Goal: Task Accomplishment & Management: Manage account settings

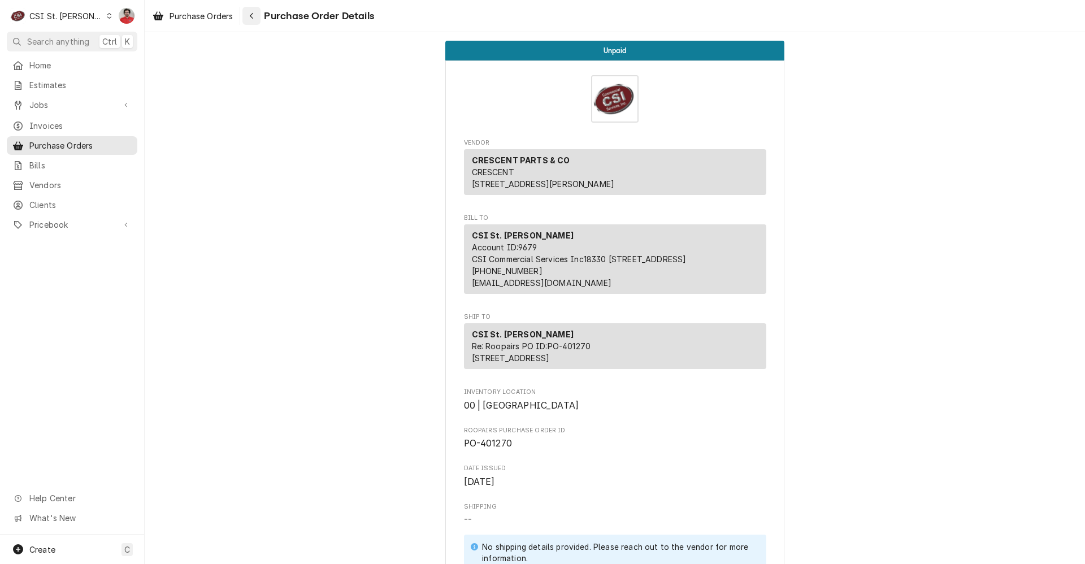
click at [252, 16] on icon "Navigate back" at bounding box center [251, 16] width 5 height 8
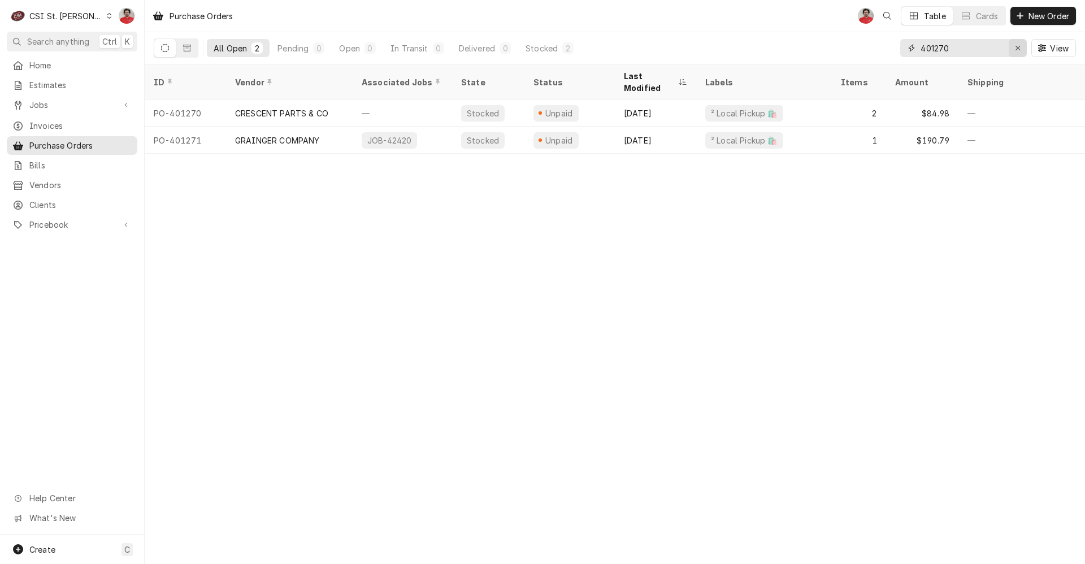
click at [1017, 49] on icon "Erase input" at bounding box center [1018, 48] width 6 height 8
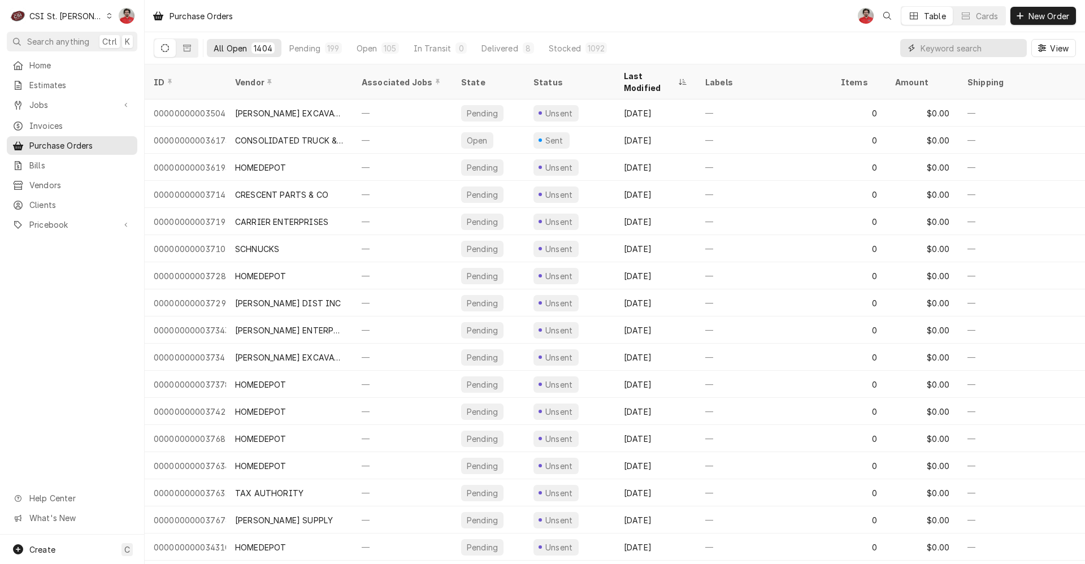
click at [934, 44] on input "Dynamic Content Wrapper" at bounding box center [971, 48] width 101 height 18
type input "401267"
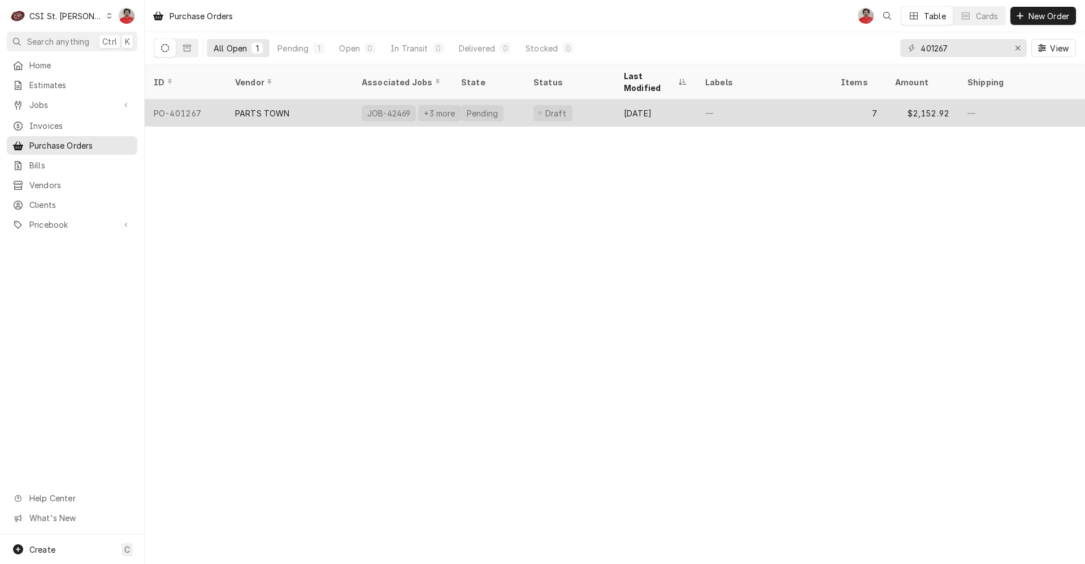
click at [677, 99] on div "[DATE]" at bounding box center [655, 112] width 81 height 27
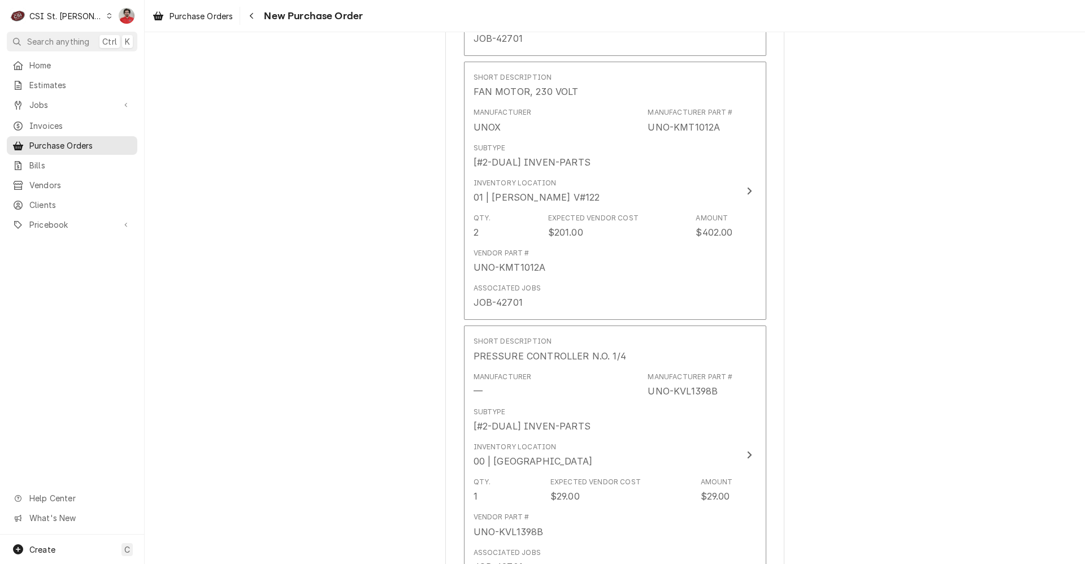
scroll to position [1809, 0]
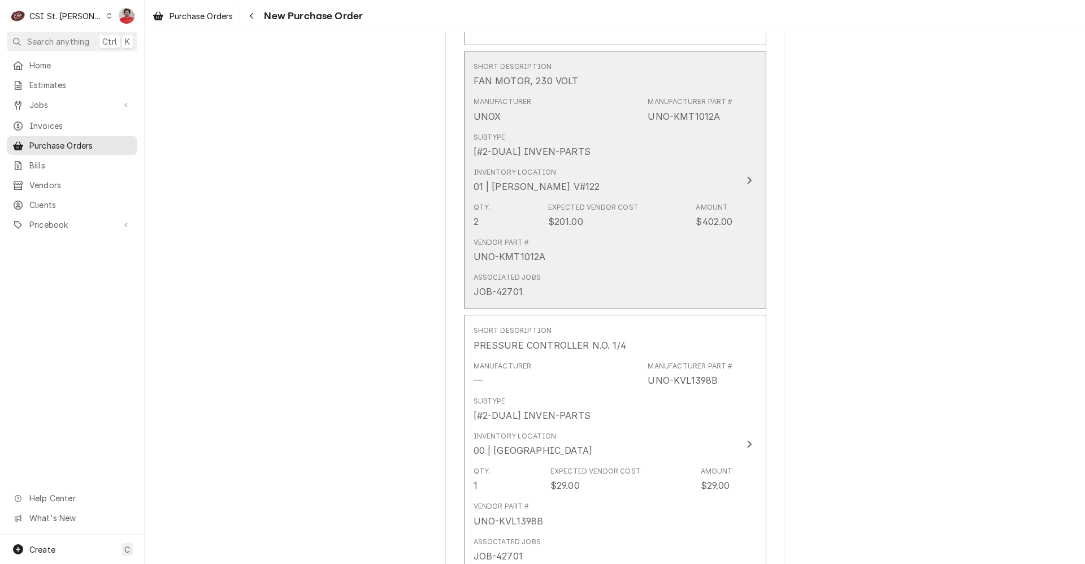
click at [678, 285] on div "Associated Jobs JOB-42701" at bounding box center [603, 285] width 259 height 35
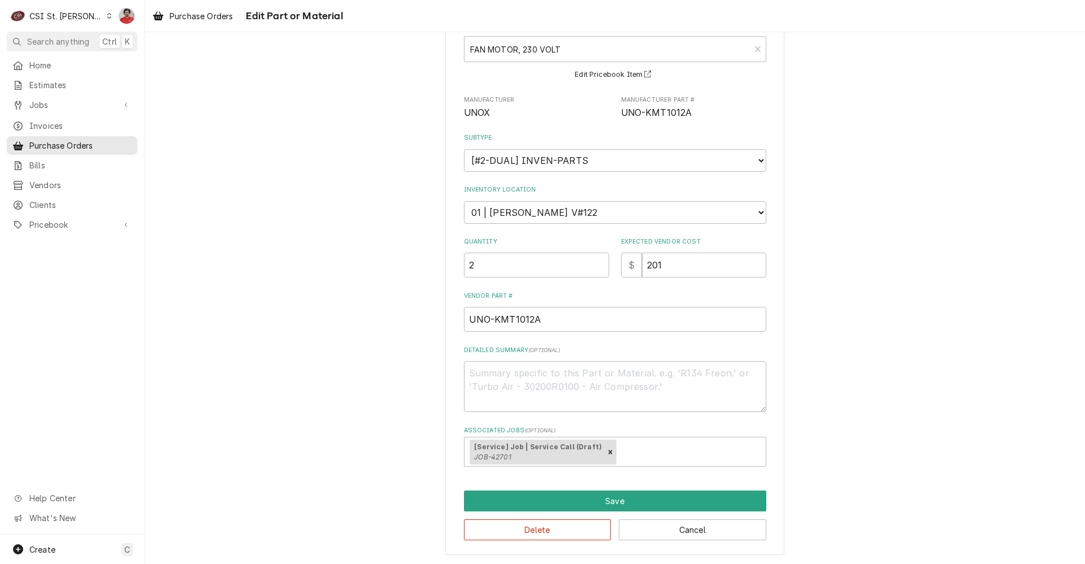
scroll to position [71, 0]
click at [589, 533] on button "Delete" at bounding box center [538, 529] width 148 height 21
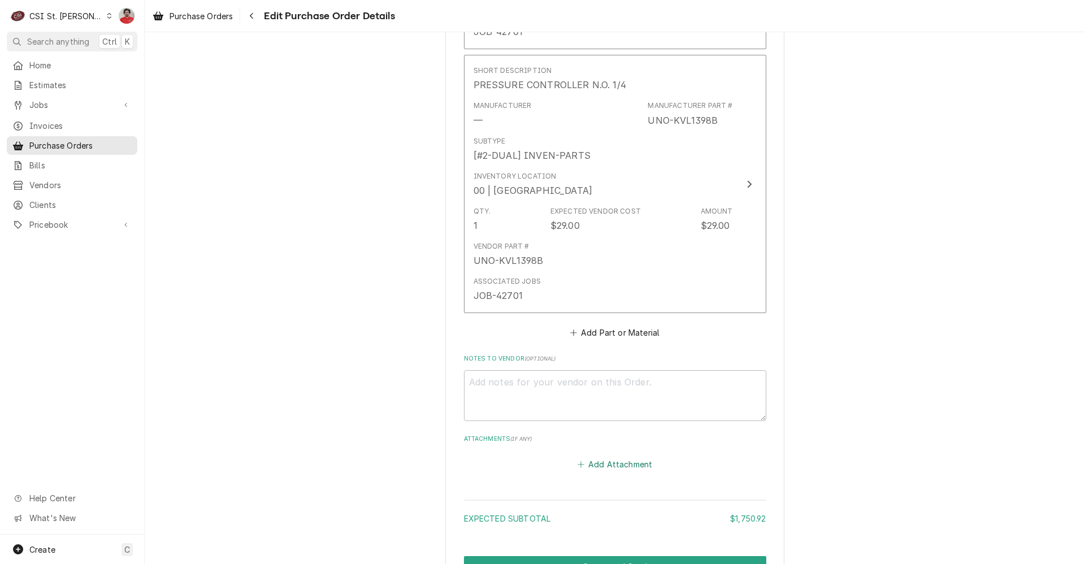
scroll to position [1611, 0]
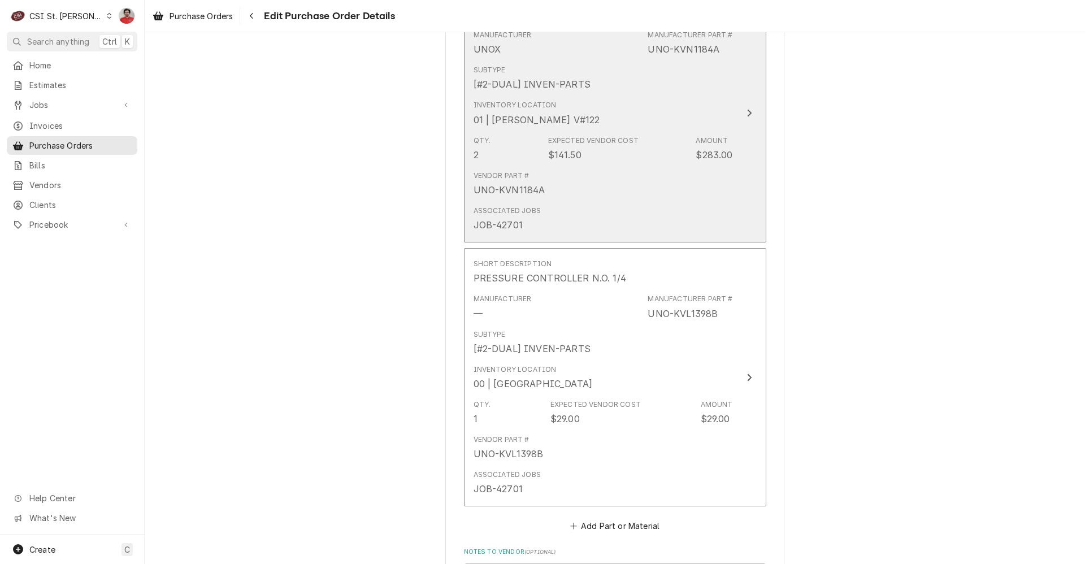
click at [595, 178] on div "Vendor Part # UNO-KVN1184A" at bounding box center [603, 183] width 259 height 35
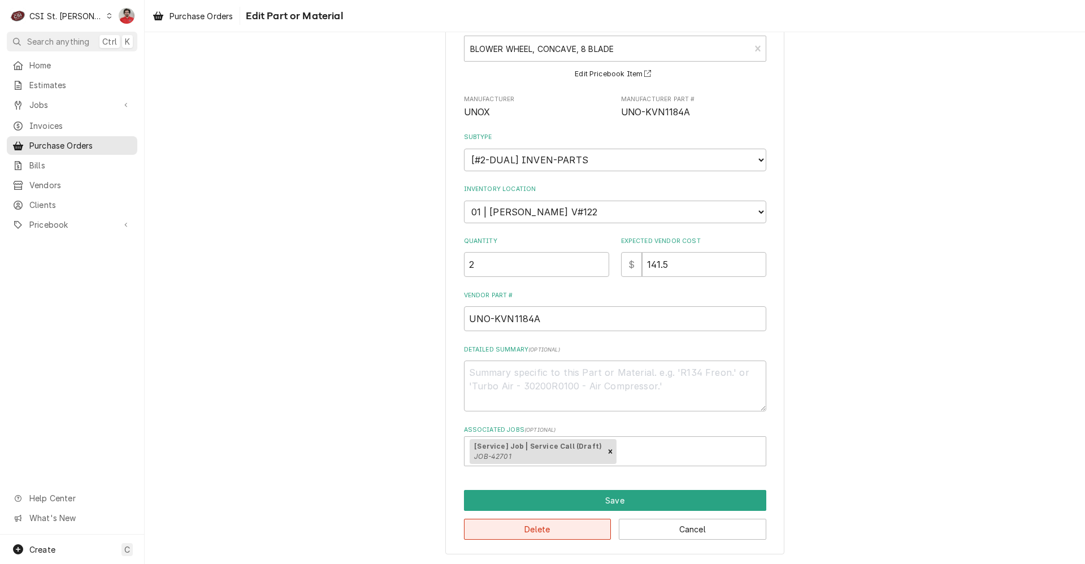
click at [534, 537] on button "Delete" at bounding box center [538, 529] width 148 height 21
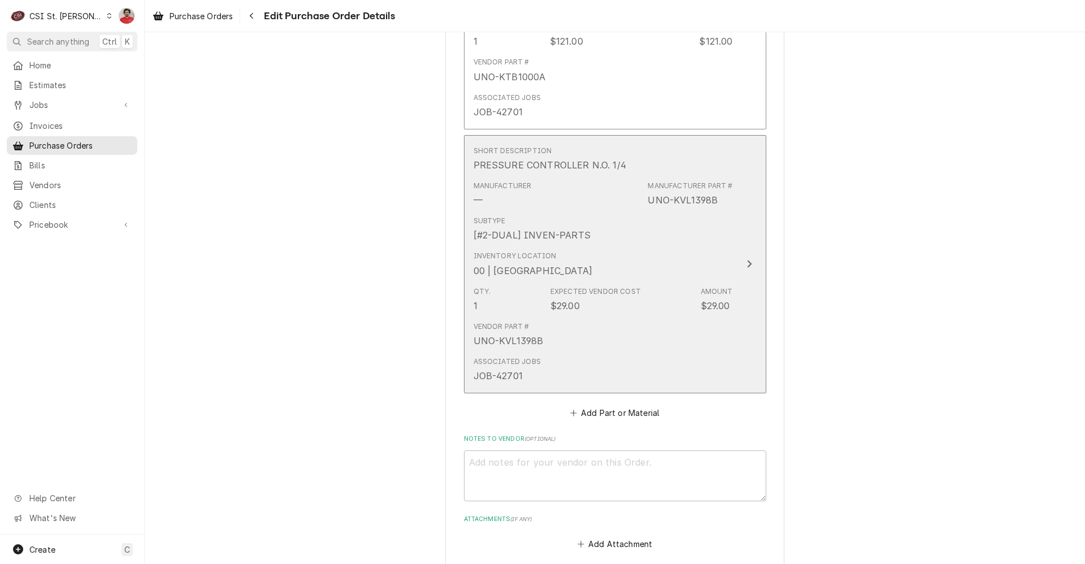
scroll to position [1689, 0]
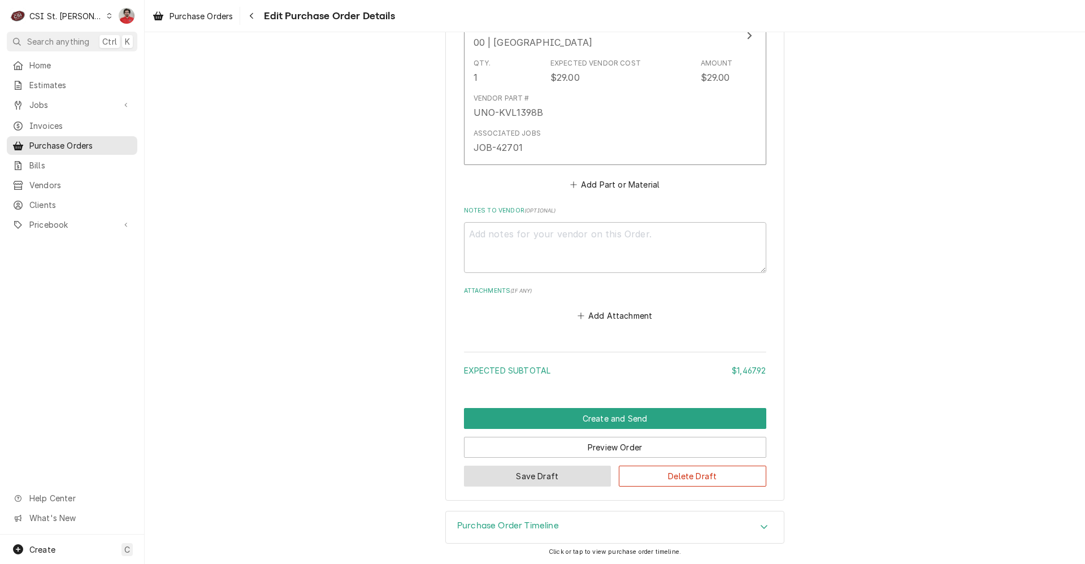
click at [510, 476] on button "Save Draft" at bounding box center [538, 476] width 148 height 21
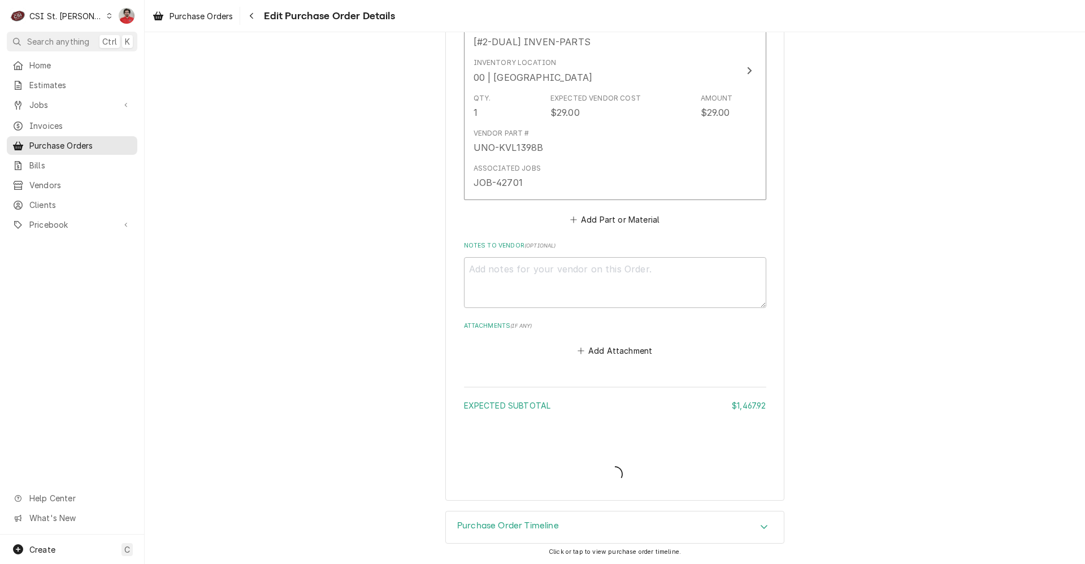
type textarea "x"
